Goal: Find specific page/section: Find specific page/section

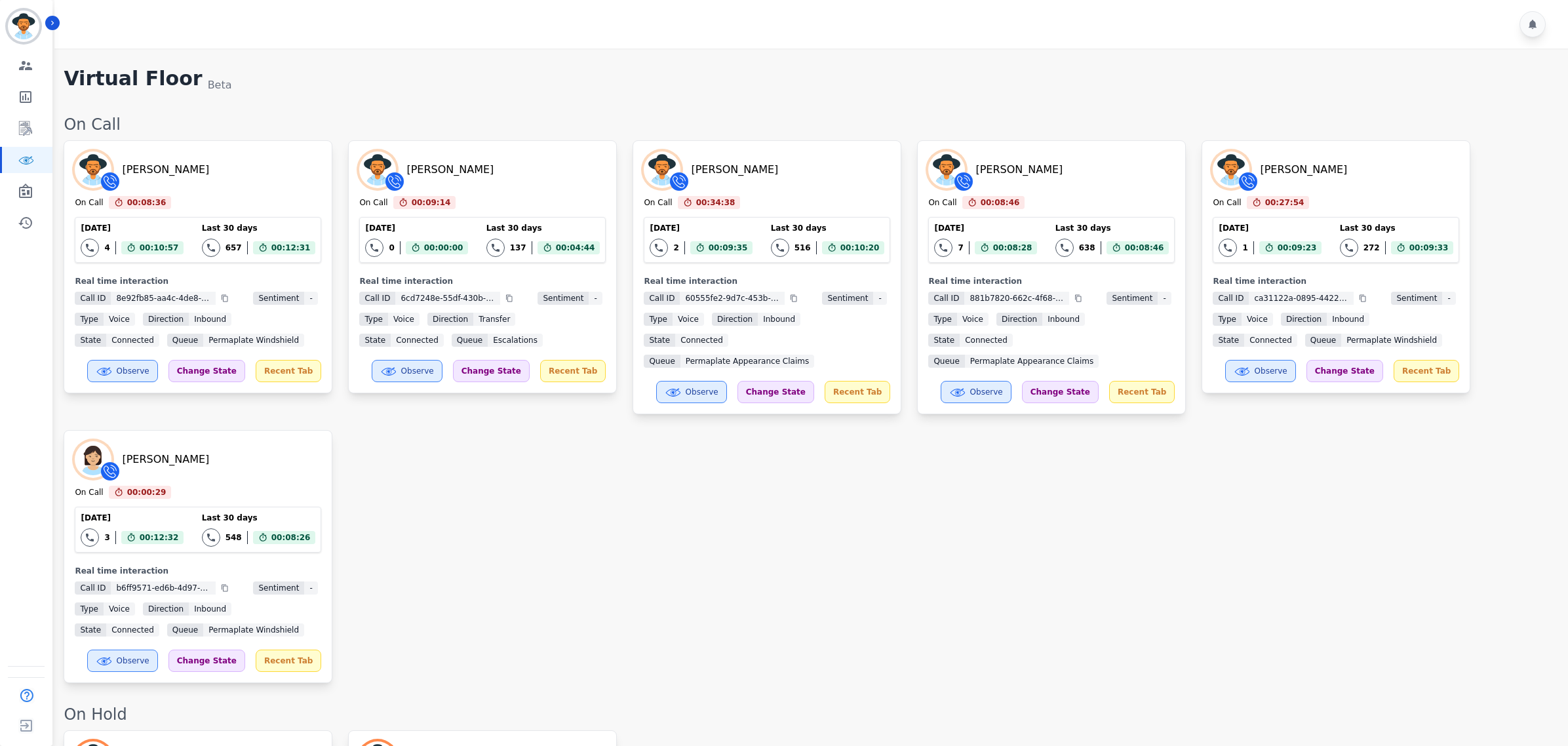
scroll to position [1929, 0]
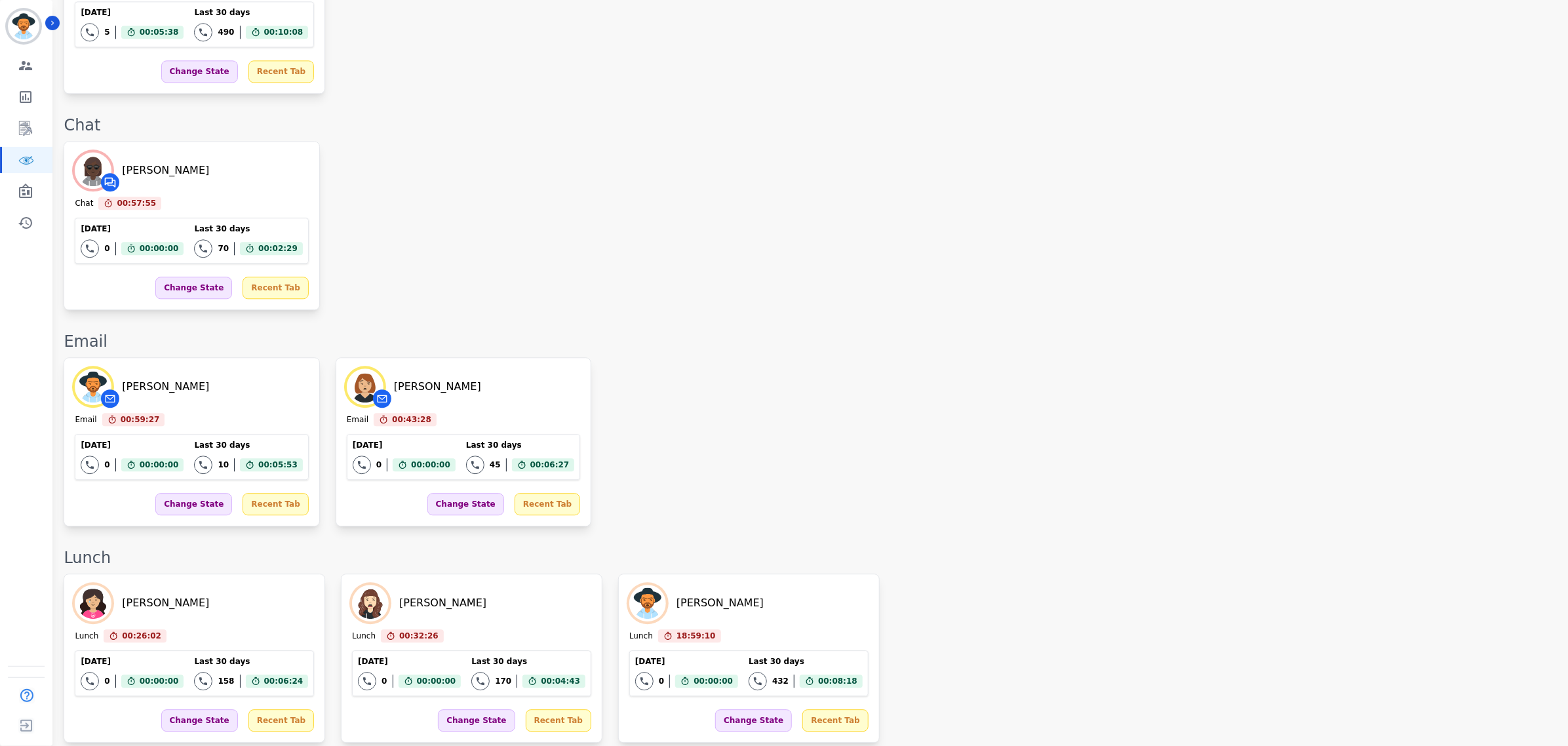
click at [1034, 337] on div "Email" at bounding box center [809, 341] width 1492 height 21
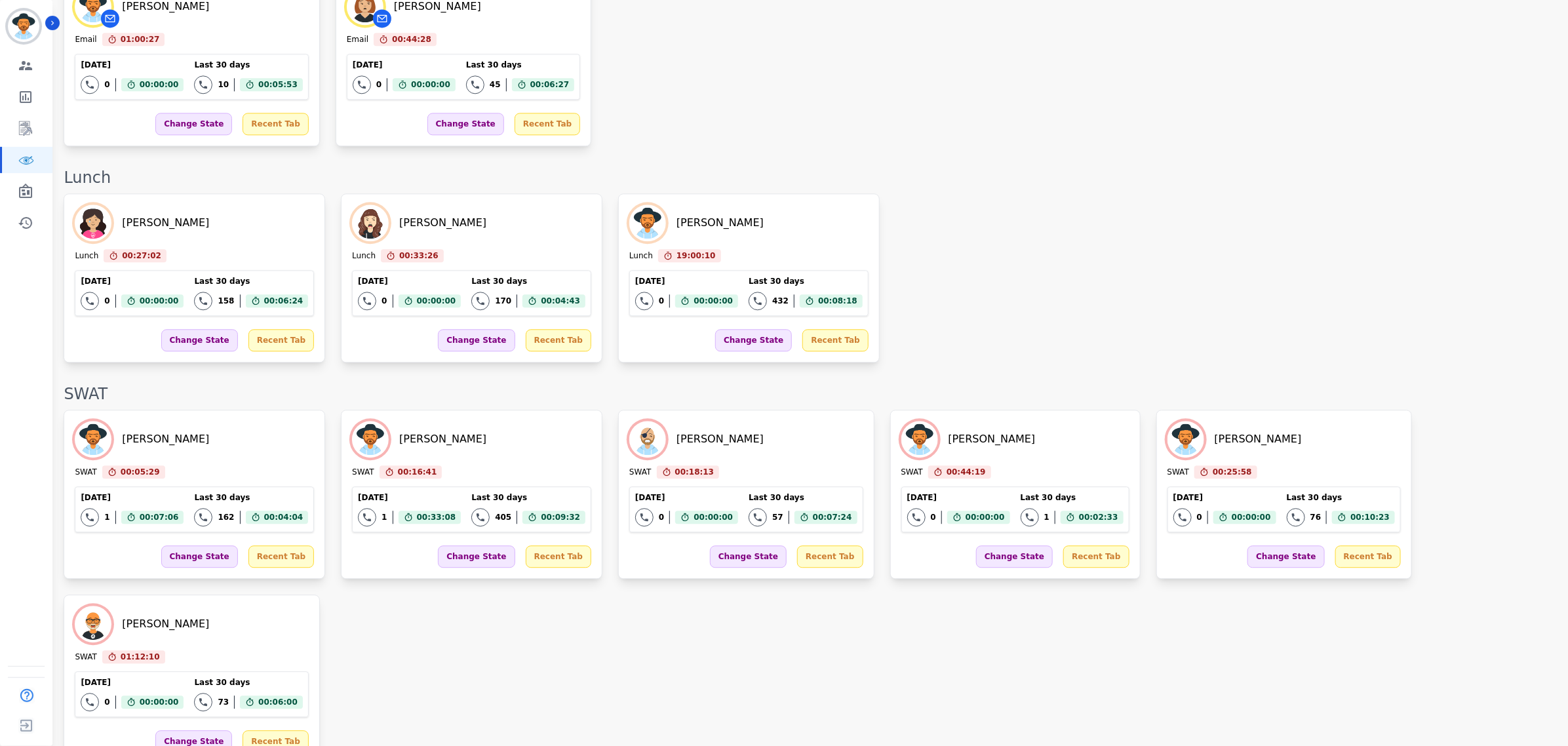
scroll to position [1744, 0]
